Goal: Information Seeking & Learning: Learn about a topic

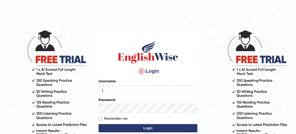
type input "Jagjot"
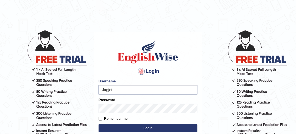
click at [154, 127] on button "Login" at bounding box center [148, 128] width 99 height 8
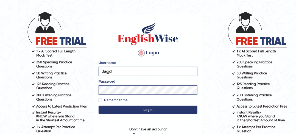
scroll to position [27, 0]
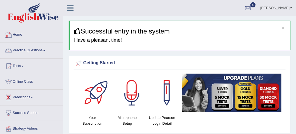
click at [36, 49] on link "Practice Questions" at bounding box center [31, 50] width 63 height 14
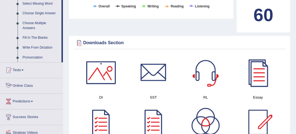
scroll to position [179, 0]
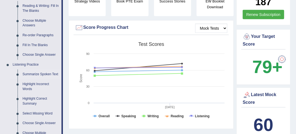
click at [37, 74] on link "Summarize Spoken Text" at bounding box center [40, 74] width 41 height 10
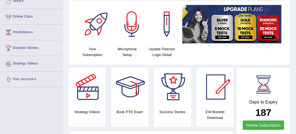
scroll to position [84, 0]
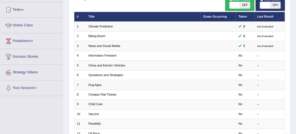
scroll to position [45, 0]
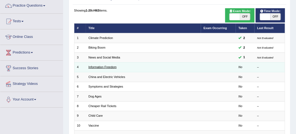
click at [100, 67] on link "Information Freedom" at bounding box center [102, 66] width 28 height 3
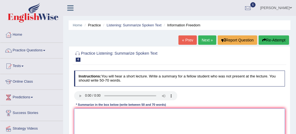
click at [116, 112] on textarea at bounding box center [179, 130] width 211 height 45
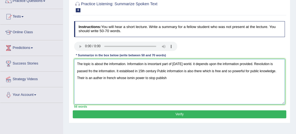
scroll to position [48, 0]
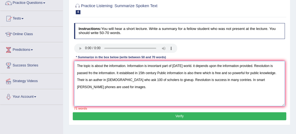
drag, startPoint x: 233, startPoint y: 92, endPoint x: 240, endPoint y: 95, distance: 7.1
click at [235, 93] on textarea "The topic is about the information. Information is imoortant part of today's wo…" at bounding box center [179, 83] width 211 height 45
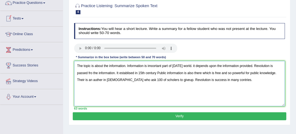
type textarea "The topic is about the information. Information is imoortant part of today's wo…"
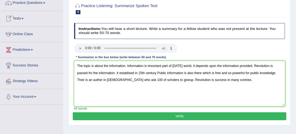
click at [171, 115] on button "Verify" at bounding box center [179, 116] width 213 height 8
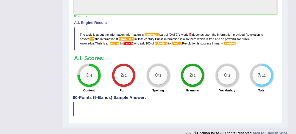
scroll to position [202, 0]
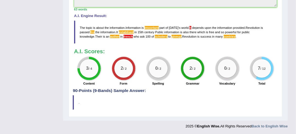
drag, startPoint x: 75, startPoint y: 90, endPoint x: 92, endPoint y: 94, distance: 17.7
drag, startPoint x: 101, startPoint y: 90, endPoint x: 132, endPoint y: 89, distance: 31.6
click at [115, 95] on blockquote "." at bounding box center [175, 102] width 205 height 14
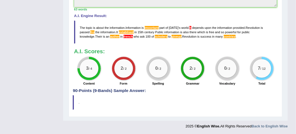
click at [83, 98] on blockquote "." at bounding box center [175, 102] width 205 height 14
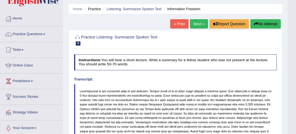
scroll to position [0, 0]
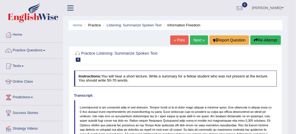
click at [195, 39] on link "Next »" at bounding box center [199, 39] width 18 height 9
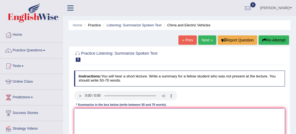
click at [188, 113] on textarea at bounding box center [179, 130] width 211 height 45
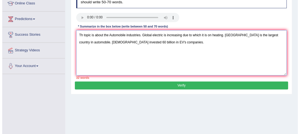
scroll to position [79, 0]
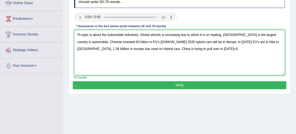
click at [179, 35] on textarea "Th topic is about the Automobile industries. Global electric is increasing due …" at bounding box center [179, 52] width 211 height 45
type textarea "Th topic is about the Automobile industries. Global electric is increased due t…"
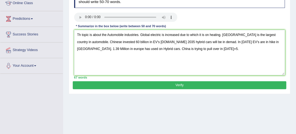
click at [125, 86] on button "Verify" at bounding box center [179, 85] width 213 height 8
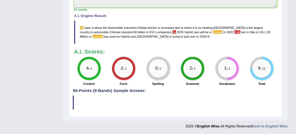
scroll to position [0, 0]
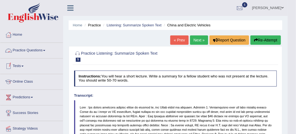
click at [42, 49] on link "Practice Questions" at bounding box center [31, 50] width 63 height 14
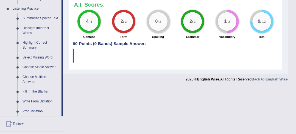
scroll to position [229, 0]
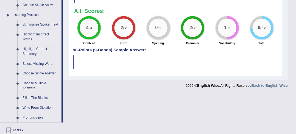
click at [27, 35] on link "Highlight Incorrect Words" at bounding box center [40, 37] width 41 height 15
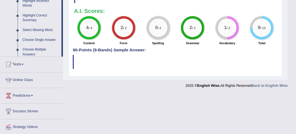
scroll to position [126, 0]
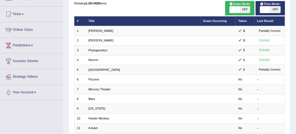
scroll to position [182, 0]
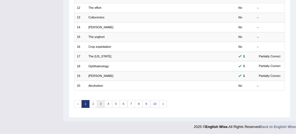
click at [100, 102] on link "3" at bounding box center [101, 104] width 8 height 8
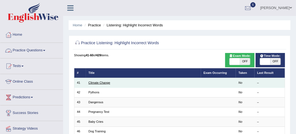
click at [103, 83] on link "Climate Change" at bounding box center [99, 82] width 22 height 3
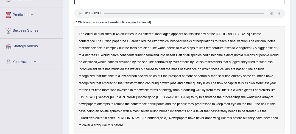
click at [261, 41] on div "The editorial , published in 45 countries in 20 different languages , appears o…" at bounding box center [179, 79] width 211 height 107
click at [90, 46] on b "the" at bounding box center [87, 48] width 5 height 4
click at [221, 70] on b "cellars" at bounding box center [225, 69] width 9 height 4
click at [196, 90] on b "wilfully" at bounding box center [201, 90] width 10 height 4
click at [195, 105] on b "progressed" at bounding box center [203, 104] width 16 height 4
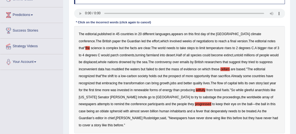
click at [213, 119] on b "wing" at bounding box center [216, 118] width 7 height 4
click at [87, 117] on div "The editorial , published in 45 countries in 20 different languages , appears o…" at bounding box center [179, 79] width 211 height 107
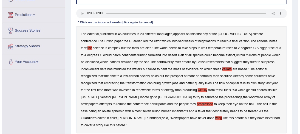
scroll to position [110, 0]
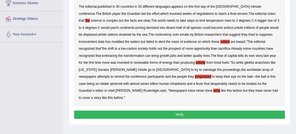
click at [175, 111] on button "Verify" at bounding box center [179, 115] width 211 height 8
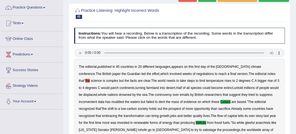
scroll to position [0, 0]
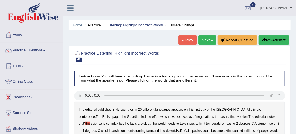
click at [202, 41] on link "Next »" at bounding box center [207, 39] width 18 height 9
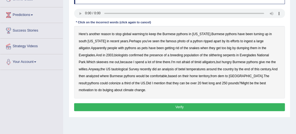
drag, startPoint x: 149, startPoint y: 69, endPoint x: 152, endPoint y: 69, distance: 3.0
click at [179, 69] on b "betel" at bounding box center [182, 69] width 7 height 4
click at [218, 76] on b "dem" at bounding box center [221, 76] width 6 height 4
click at [113, 88] on b "bulging" at bounding box center [108, 90] width 10 height 4
click at [212, 103] on button "Verify" at bounding box center [179, 107] width 211 height 8
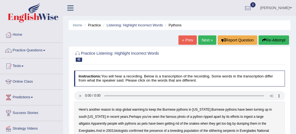
click at [204, 37] on link "Next »" at bounding box center [207, 39] width 18 height 9
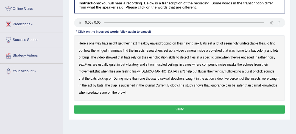
scroll to position [82, 0]
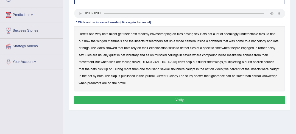
click at [160, 55] on b "muscled" at bounding box center [161, 55] width 12 height 4
click at [224, 61] on b "multiplexing" at bounding box center [232, 62] width 17 height 4
click at [171, 69] on b "slouchers" at bounding box center [178, 69] width 14 height 4
click at [111, 77] on b "clap" at bounding box center [114, 76] width 6 height 4
click at [180, 99] on button "Verify" at bounding box center [179, 100] width 211 height 8
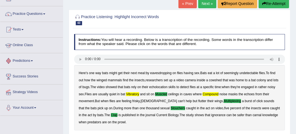
scroll to position [27, 0]
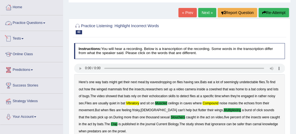
click at [34, 23] on link "Practice Questions" at bounding box center [31, 22] width 63 height 14
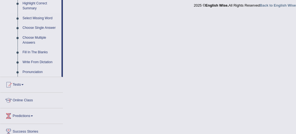
scroll to position [220, 0]
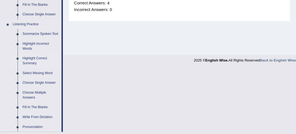
click at [28, 60] on link "Highlight Correct Summary" at bounding box center [40, 61] width 41 height 15
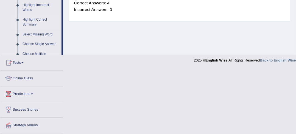
scroll to position [99, 0]
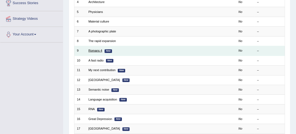
click at [96, 50] on link "Romans 4" at bounding box center [95, 50] width 14 height 3
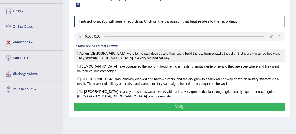
click at [92, 55] on label "When [DEMOGRAPHIC_DATA] were left to own devices and they could build the city …" at bounding box center [179, 55] width 211 height 13
radio input "true"
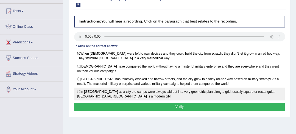
click at [94, 94] on label "In [GEOGRAPHIC_DATA] as a city the camps were always laid out in a very geometr…" at bounding box center [179, 94] width 211 height 13
radio input "true"
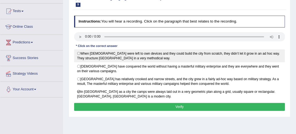
click at [82, 59] on label "When [DEMOGRAPHIC_DATA] were left to own devices and they could build the city …" at bounding box center [179, 55] width 211 height 13
radio input "true"
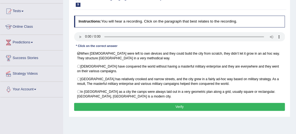
click at [112, 104] on button "Verify" at bounding box center [179, 107] width 211 height 8
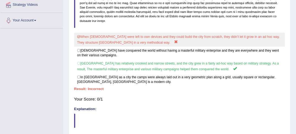
scroll to position [137, 0]
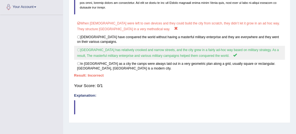
click at [103, 52] on label "[GEOGRAPHIC_DATA] has relatively crooked and narrow streets, and the city grew …" at bounding box center [179, 53] width 211 height 14
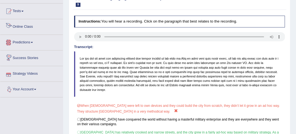
scroll to position [27, 0]
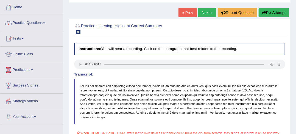
click at [200, 12] on link "Next »" at bounding box center [207, 12] width 18 height 9
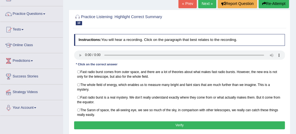
scroll to position [55, 0]
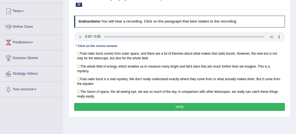
click at [124, 124] on div "Home Practice Listening: Highlight Correct Summary A fast radio « Prev Next » R…" at bounding box center [179, 82] width 233 height 275
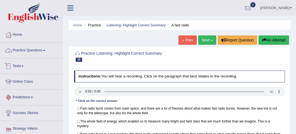
click at [31, 52] on link "Practice Questions" at bounding box center [31, 50] width 63 height 14
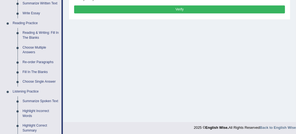
scroll to position [165, 0]
